Goal: Task Accomplishment & Management: Manage account settings

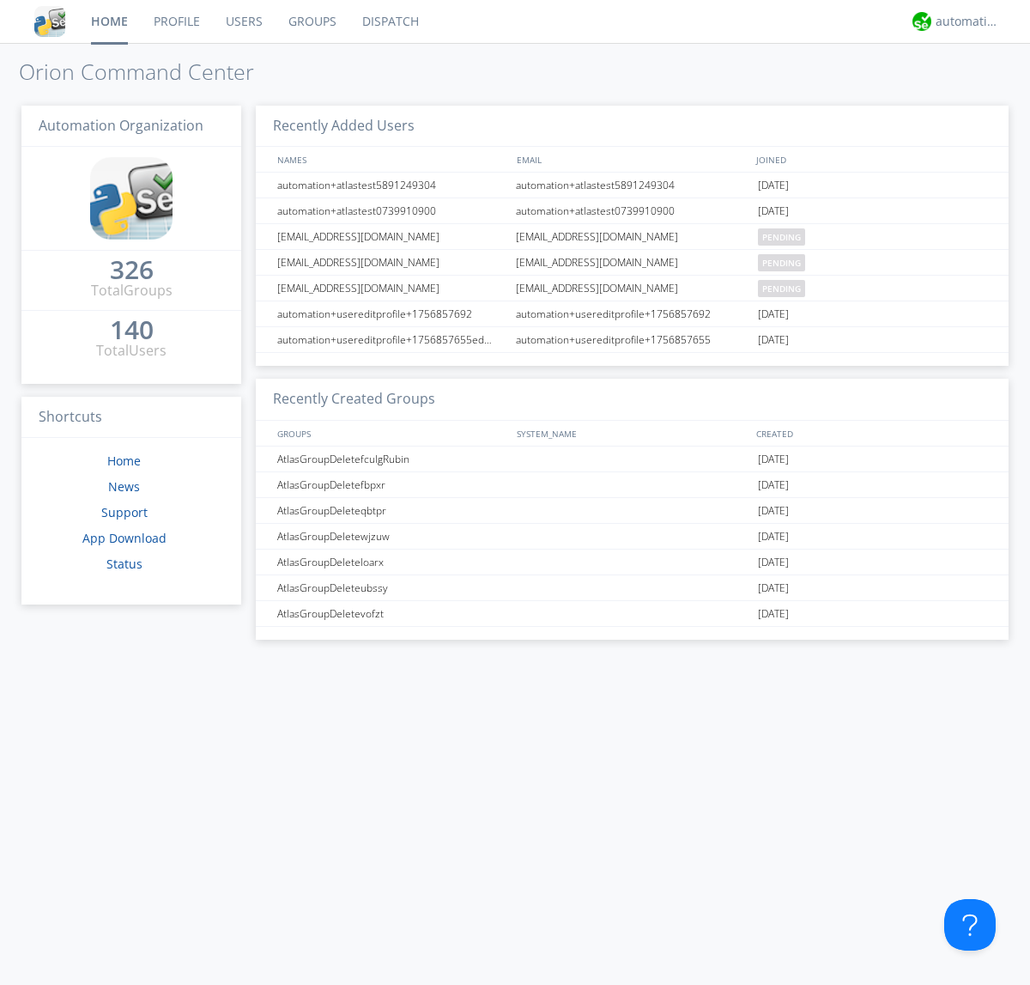
click at [311, 21] on link "Groups" at bounding box center [313, 21] width 74 height 43
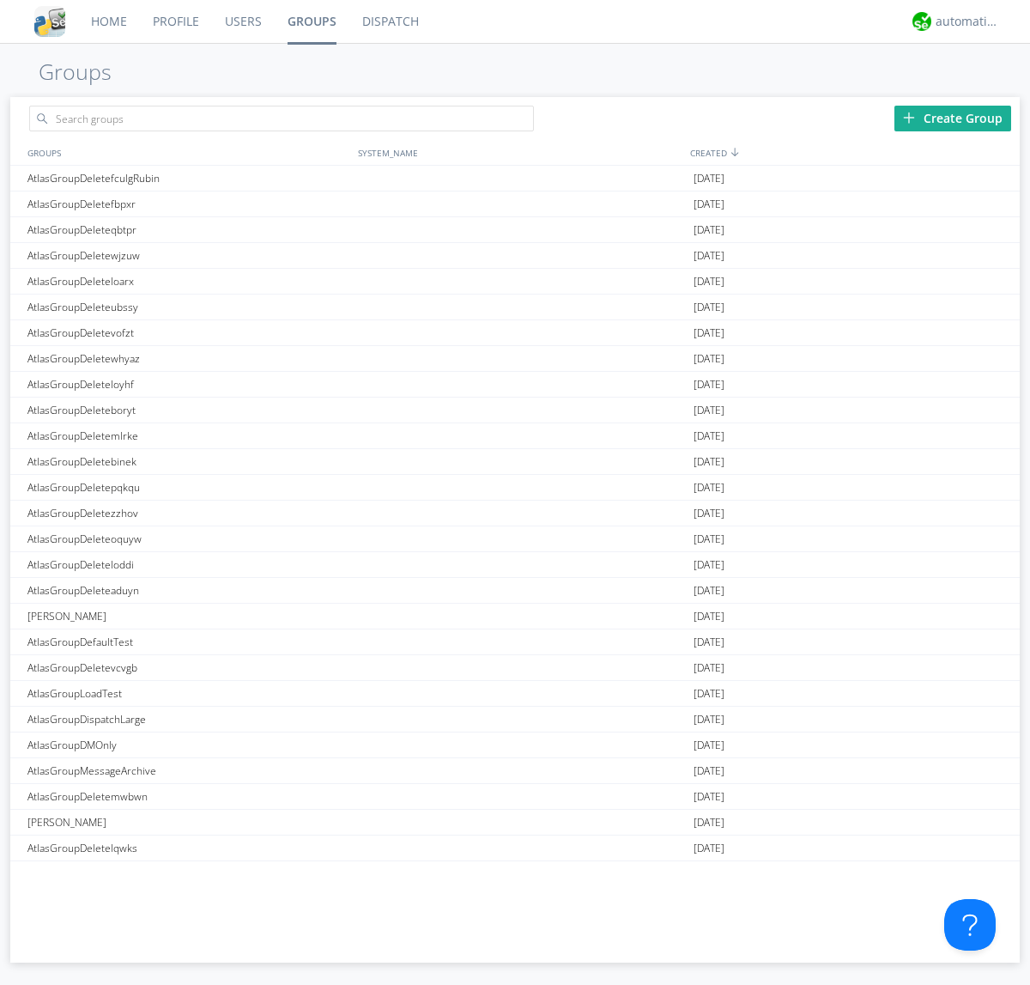
click at [953, 118] on div "Create Group" at bounding box center [952, 119] width 117 height 26
click at [311, 21] on link "Groups" at bounding box center [312, 21] width 75 height 43
type input "AtlasGroupDeletefflqj"
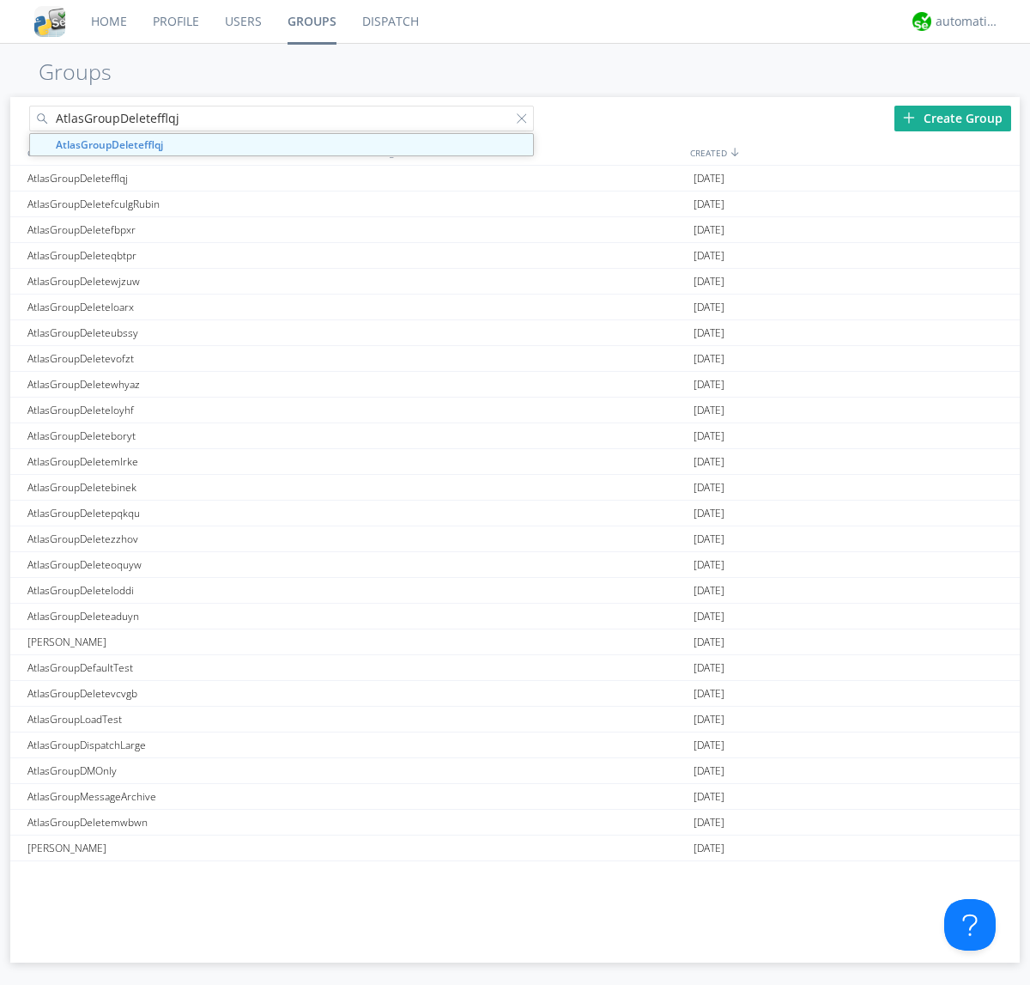
click at [242, 21] on link "Users" at bounding box center [243, 21] width 63 height 43
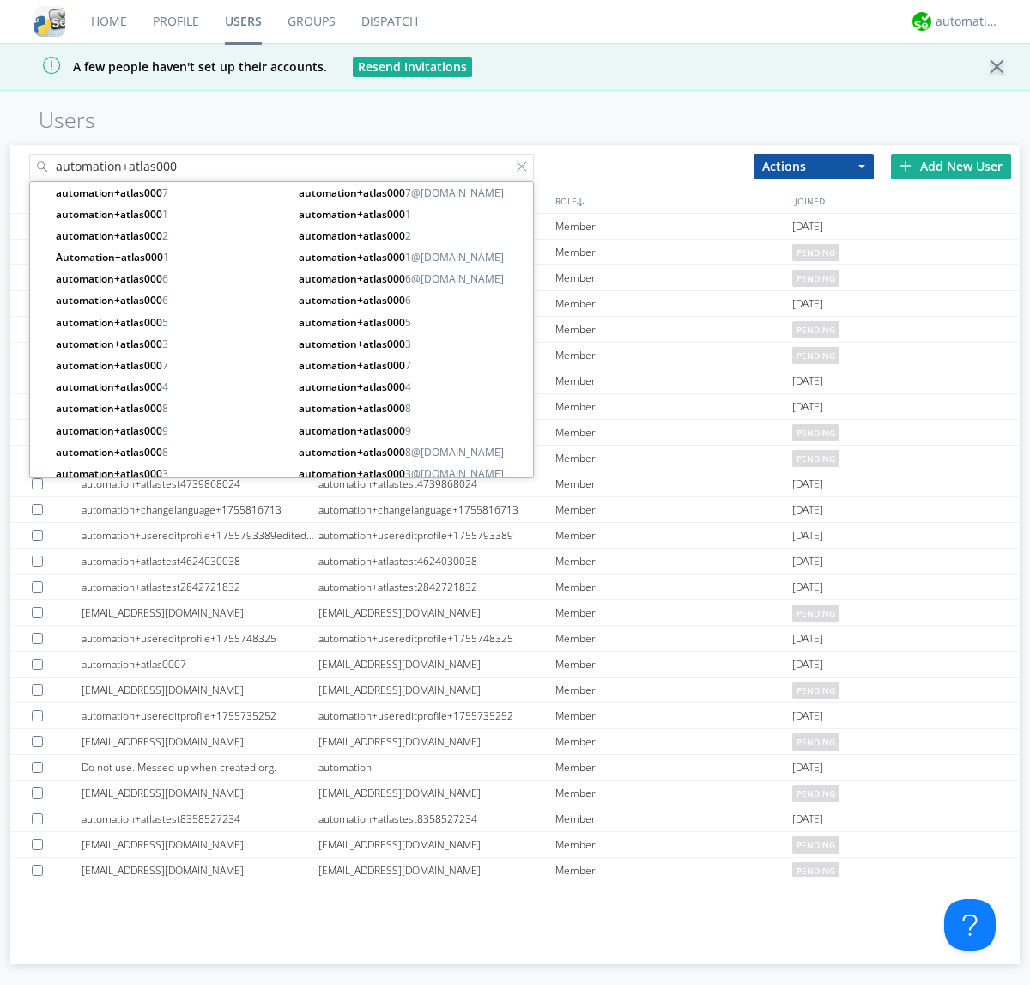
type input "automation+atlas000"
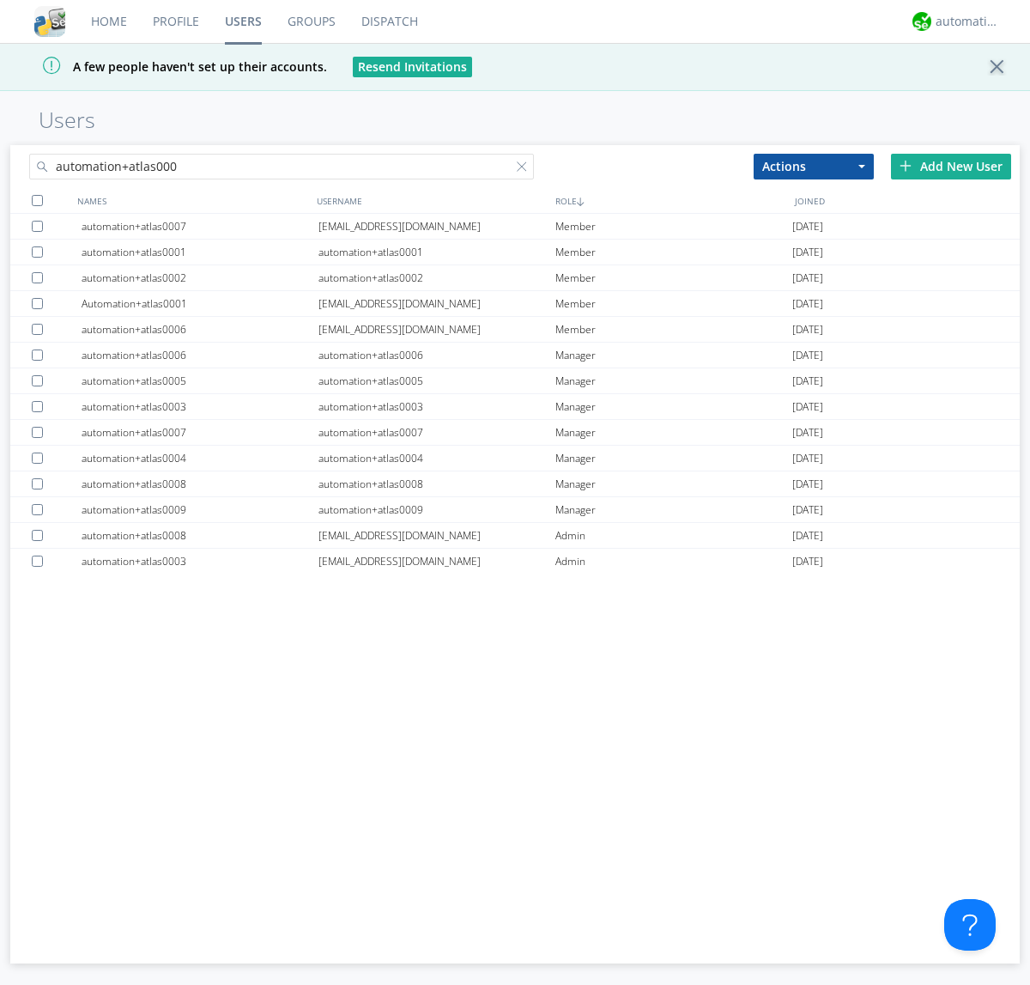
click at [37, 200] on div at bounding box center [37, 200] width 11 height 11
click at [814, 166] on button "Actions" at bounding box center [814, 167] width 120 height 26
click at [0, 0] on link "Add to Group" at bounding box center [0, 0] width 0 height 0
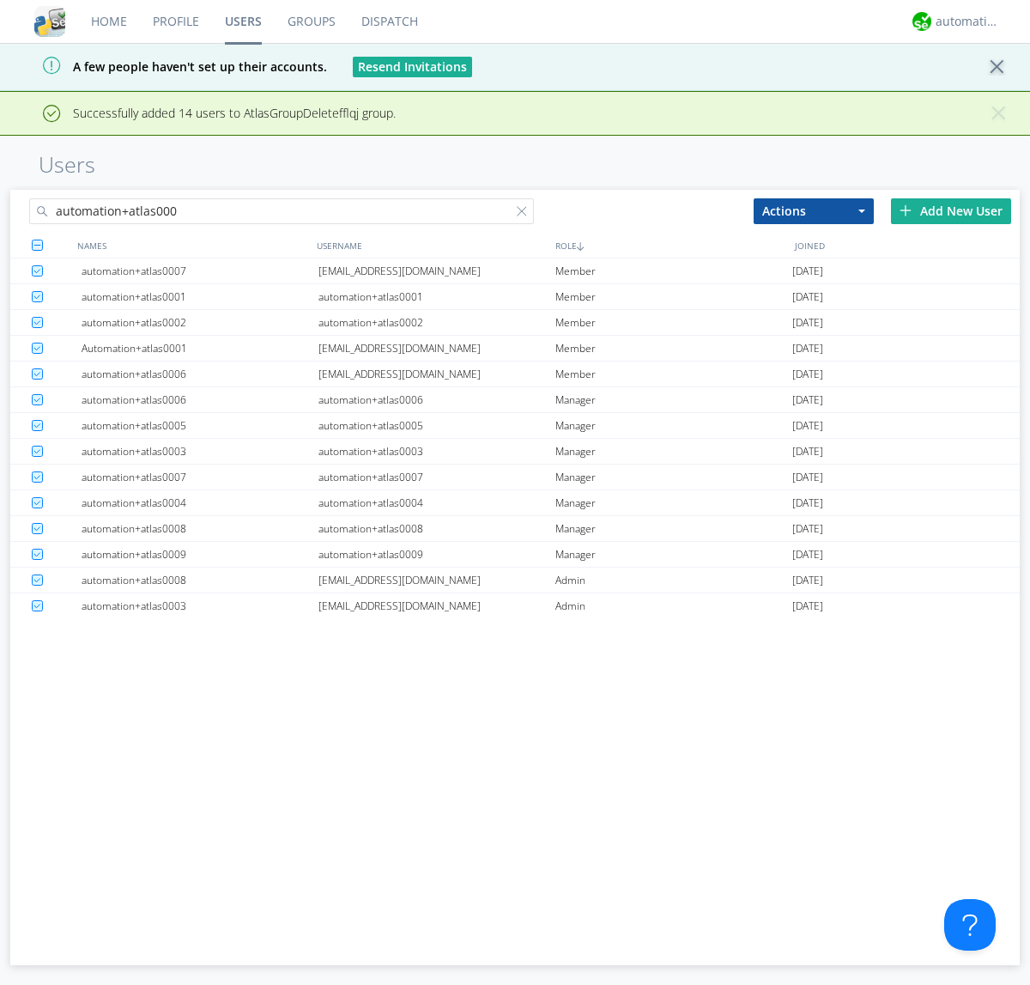
click at [311, 21] on link "Groups" at bounding box center [312, 21] width 74 height 43
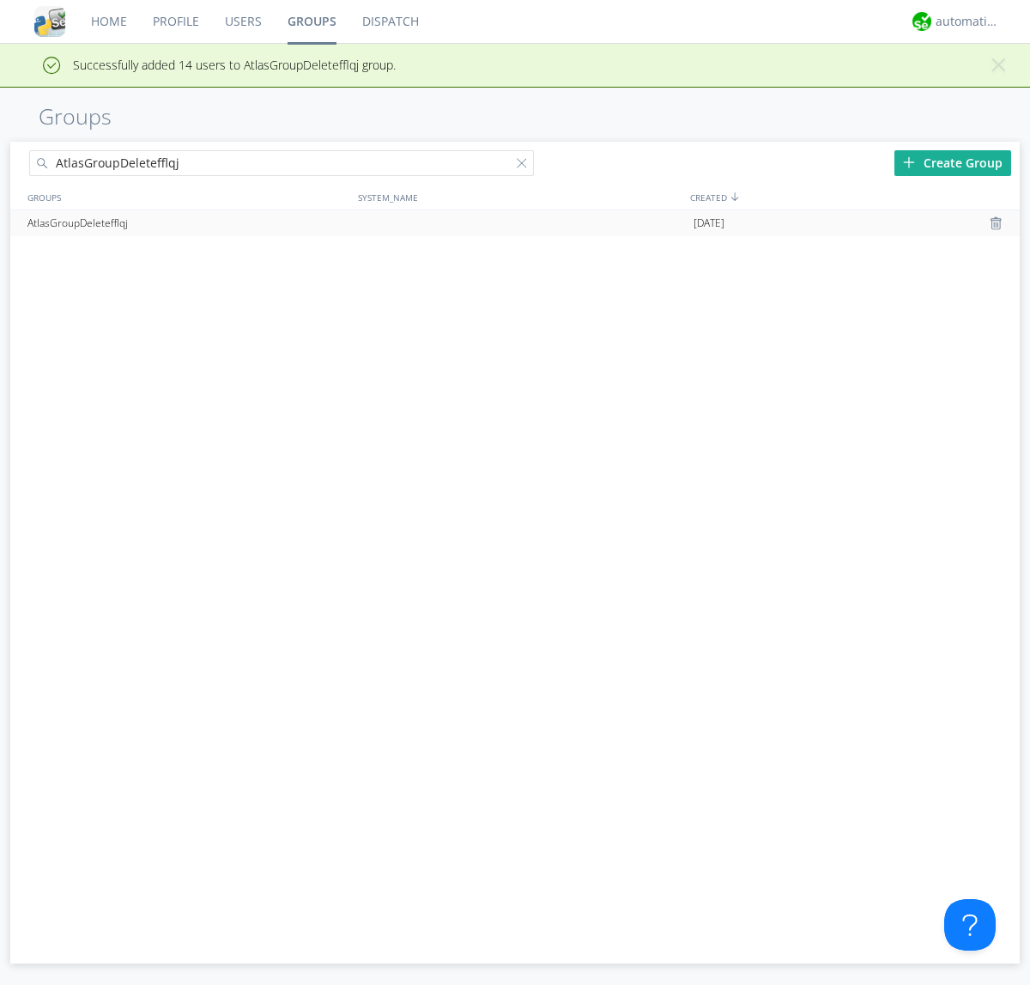
type input "AtlasGroupDeletefflqj"
click at [997, 223] on div at bounding box center [998, 223] width 17 height 14
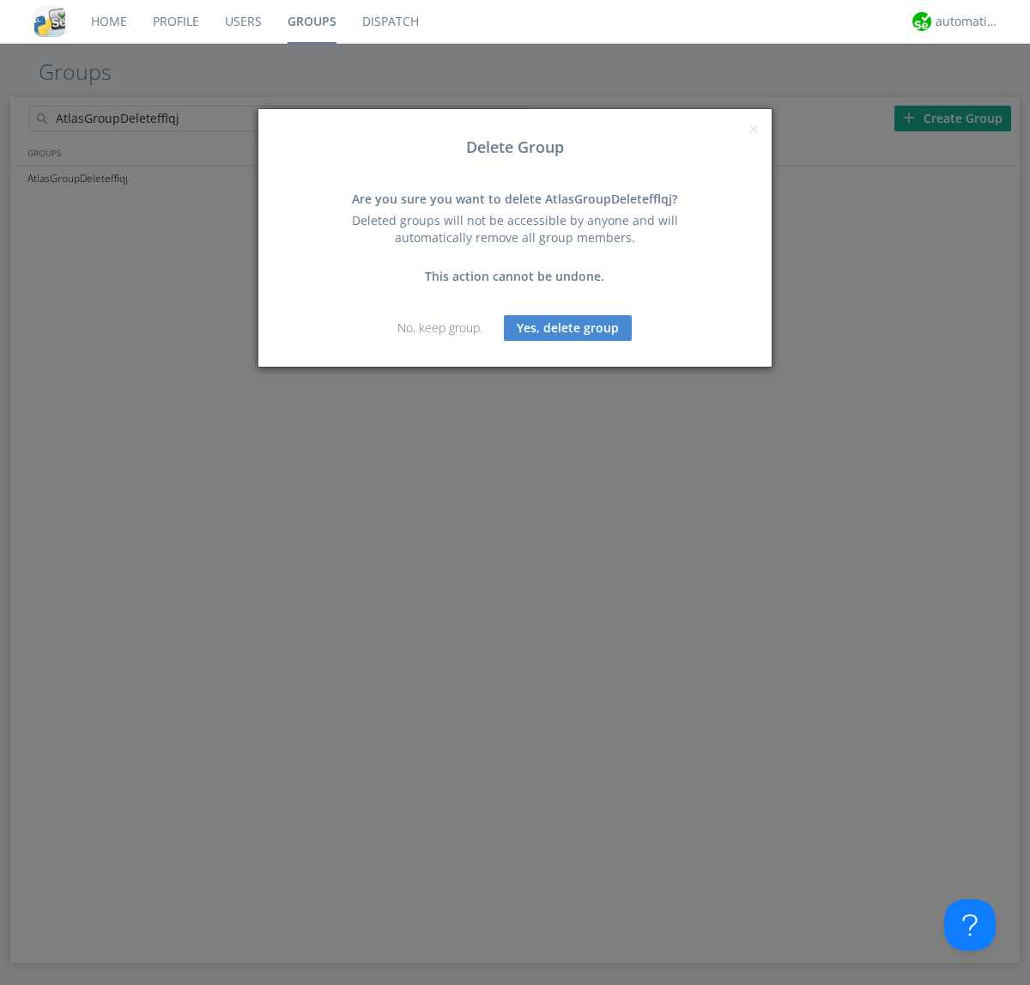
click at [568, 327] on button "Yes, delete group" at bounding box center [568, 328] width 128 height 26
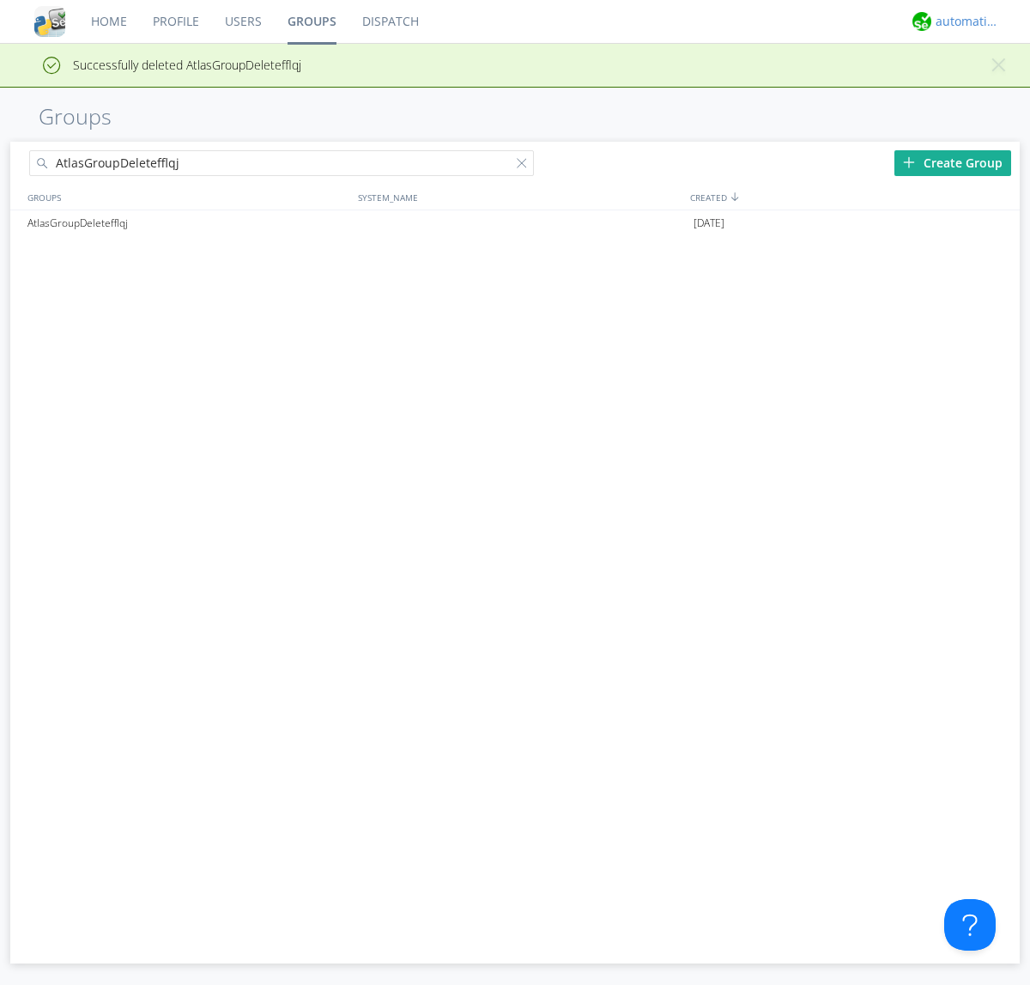
click at [963, 21] on div "automation+atlas" at bounding box center [968, 21] width 64 height 17
